Goal: Obtain resource: Download file/media

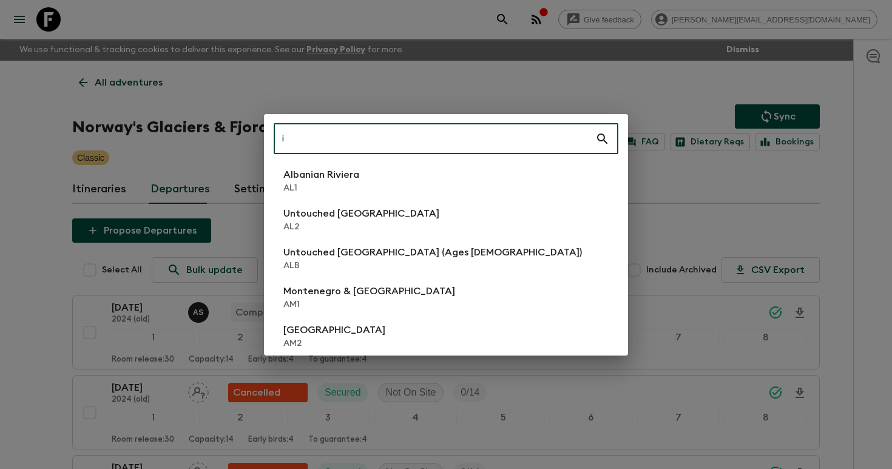
scroll to position [978, 0]
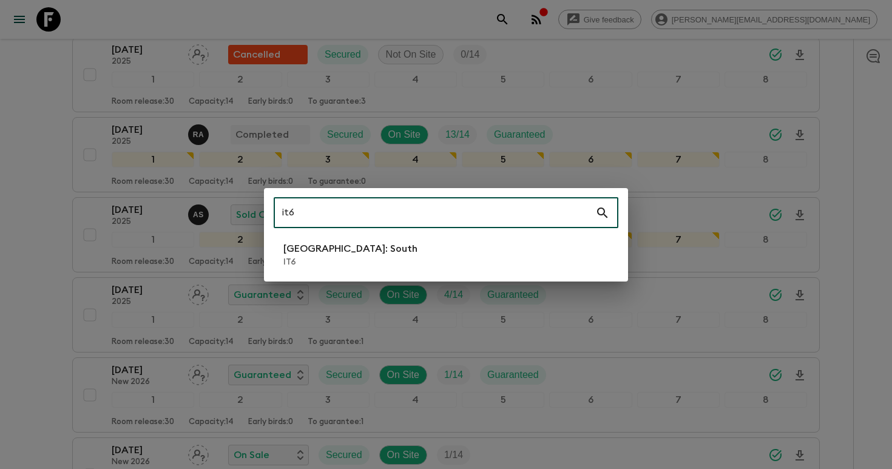
type input "it6"
click at [329, 251] on p "[GEOGRAPHIC_DATA]: South" at bounding box center [350, 248] width 134 height 15
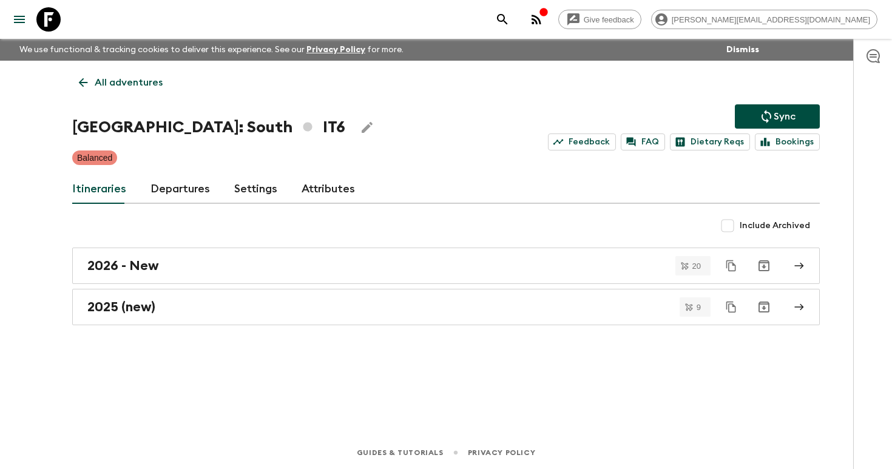
click at [172, 200] on link "Departures" at bounding box center [179, 189] width 59 height 29
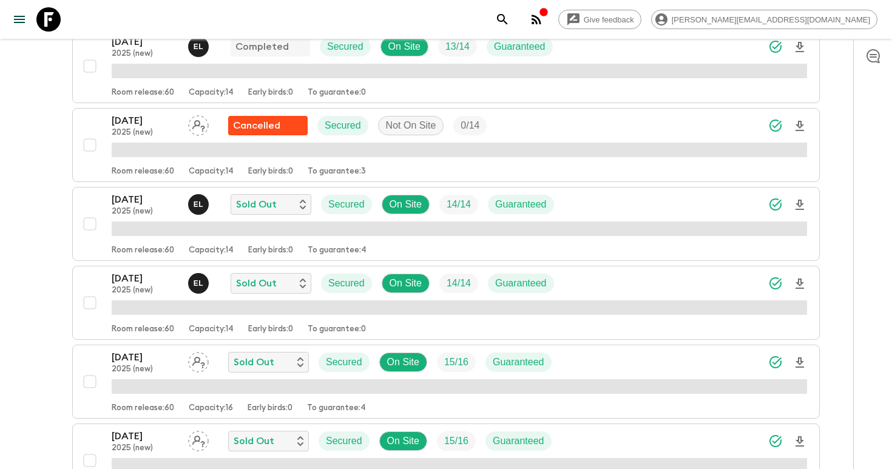
scroll to position [274, 0]
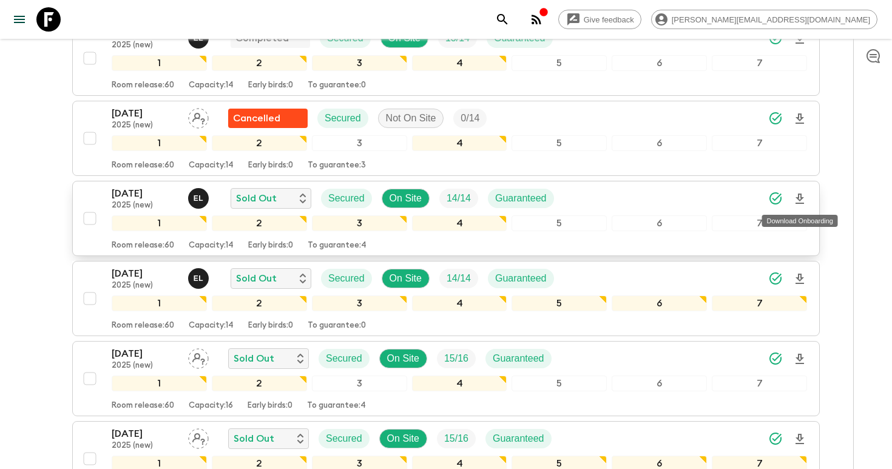
click at [798, 196] on icon "Download Onboarding" at bounding box center [799, 198] width 8 height 10
click at [509, 13] on icon "search adventures" at bounding box center [502, 19] width 15 height 15
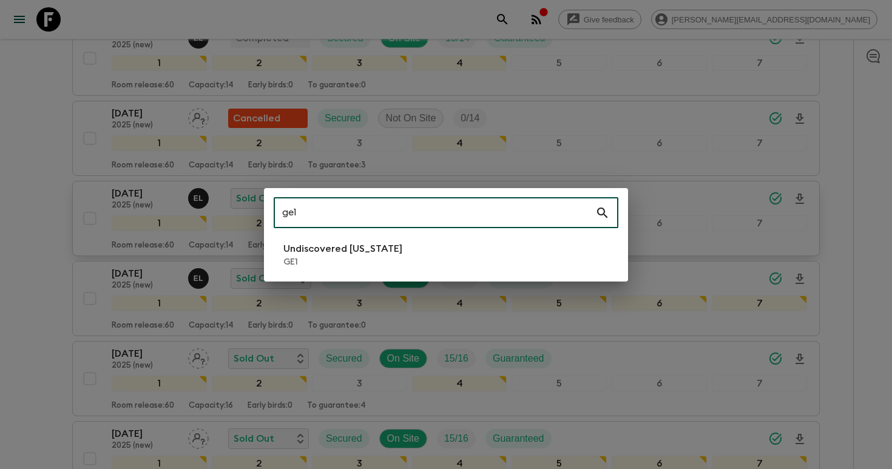
type input "ge1"
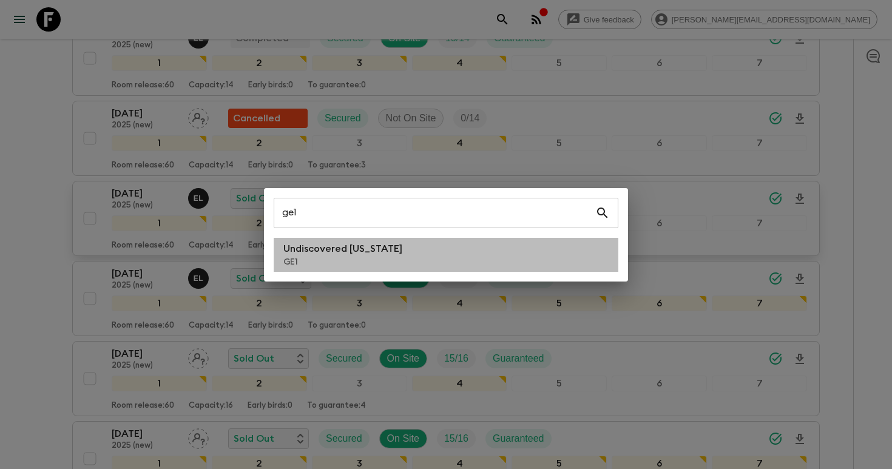
click at [488, 259] on li "Undiscovered [US_STATE] GE1" at bounding box center [446, 255] width 344 height 34
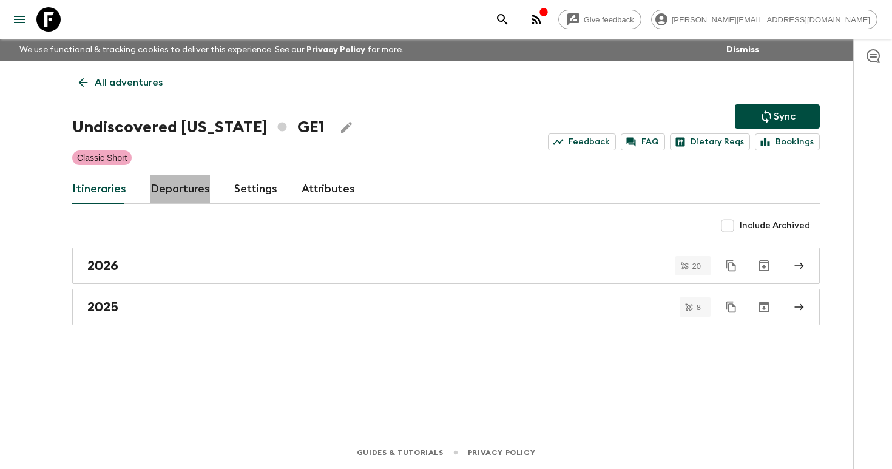
click at [188, 192] on link "Departures" at bounding box center [179, 189] width 59 height 29
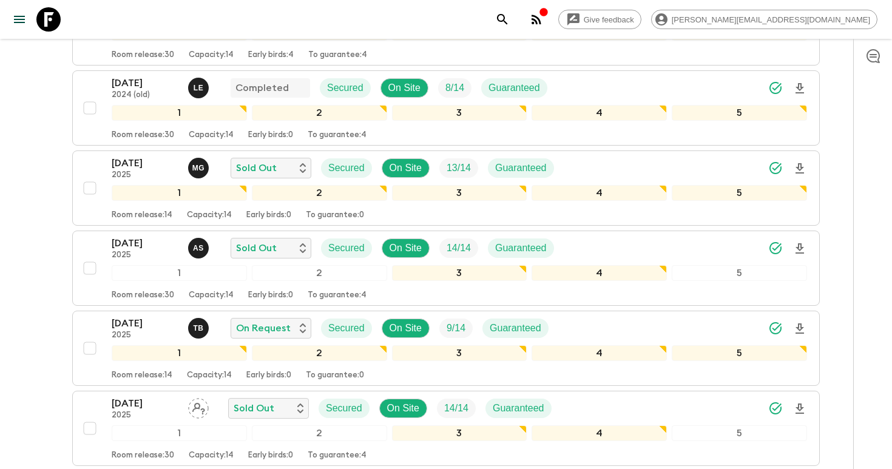
scroll to position [628, 0]
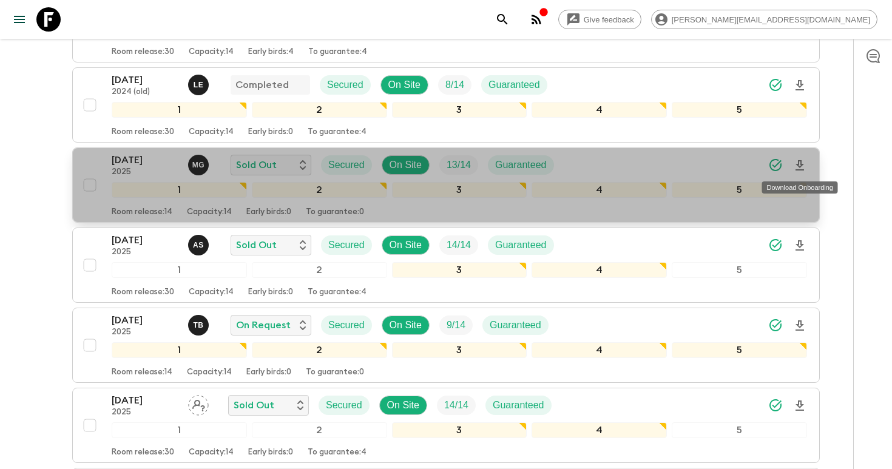
click at [797, 165] on icon "Download Onboarding" at bounding box center [799, 165] width 8 height 10
